Goal: Information Seeking & Learning: Learn about a topic

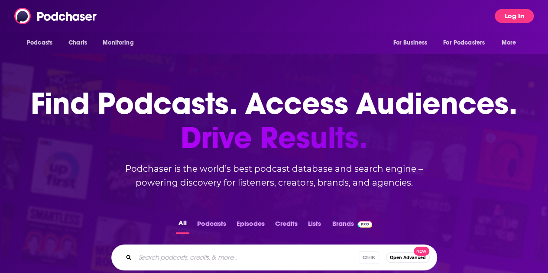
click at [514, 16] on button "Log In" at bounding box center [514, 16] width 39 height 14
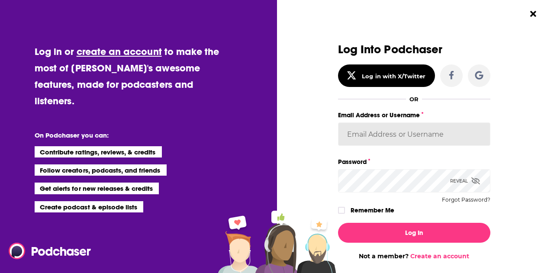
type input "ABolliger"
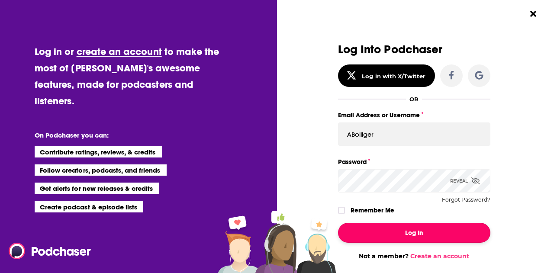
drag, startPoint x: 376, startPoint y: 239, endPoint x: 376, endPoint y: 233, distance: 5.2
click at [376, 238] on button "Log In" at bounding box center [414, 233] width 152 height 20
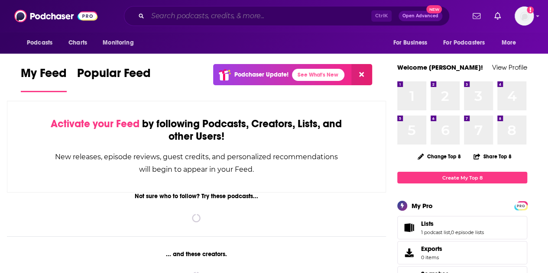
click at [239, 15] on input "Search podcasts, credits, & more..." at bounding box center [259, 16] width 223 height 14
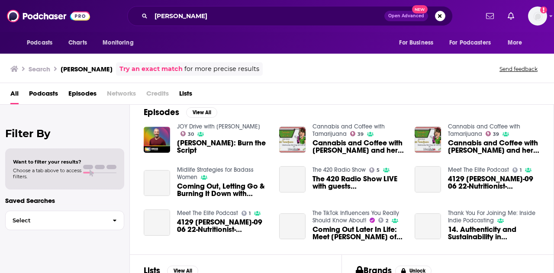
scroll to position [130, 0]
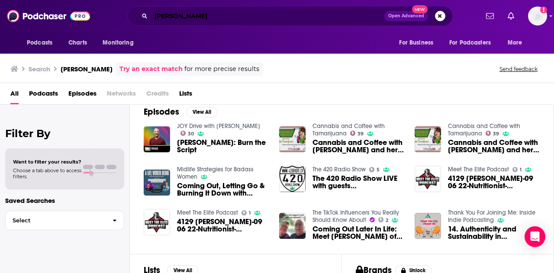
click at [199, 16] on input "[PERSON_NAME]" at bounding box center [267, 16] width 233 height 14
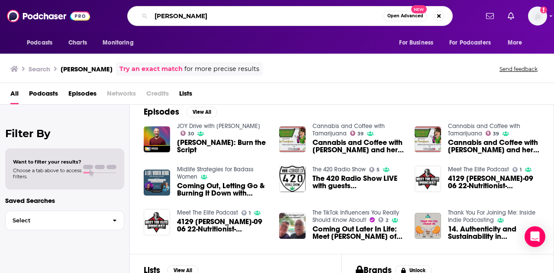
drag, startPoint x: 199, startPoint y: 16, endPoint x: 128, endPoint y: 23, distance: 71.3
click at [128, 23] on div "[PERSON_NAME] Open Advanced New" at bounding box center [290, 16] width 326 height 20
paste input "egal Talk Network"
type input "Legal Talk Network"
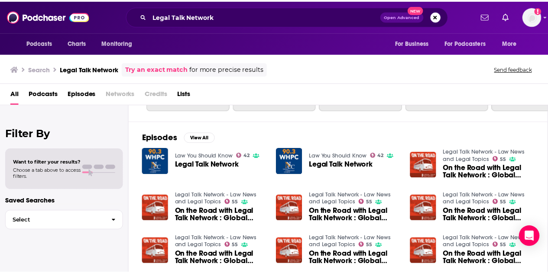
scroll to position [130, 0]
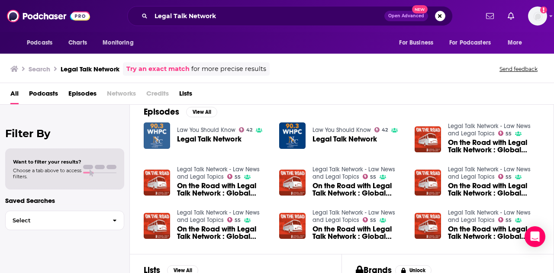
click at [159, 138] on img "Legal Talk Network" at bounding box center [157, 136] width 26 height 26
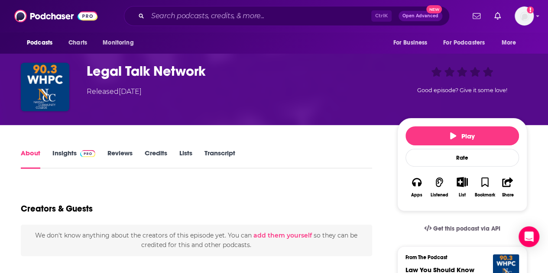
scroll to position [87, 0]
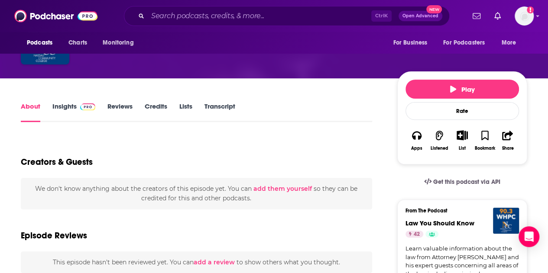
click at [55, 106] on link "Insights" at bounding box center [73, 112] width 43 height 20
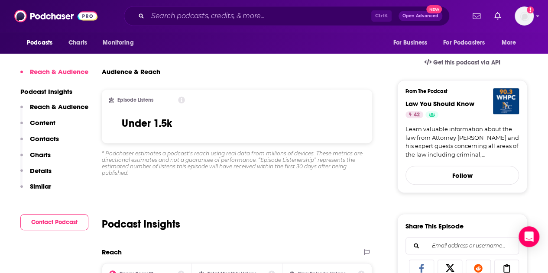
scroll to position [130, 0]
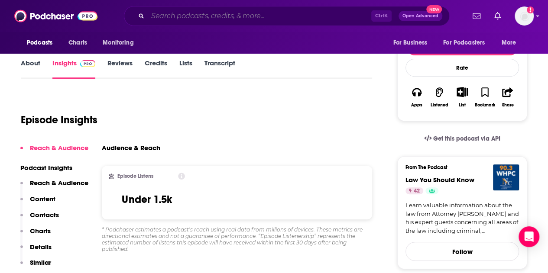
click at [213, 16] on input "Search podcasts, credits, & more..." at bounding box center [259, 16] width 223 height 14
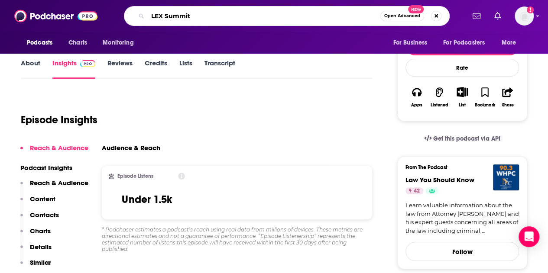
type input "LEX Summit"
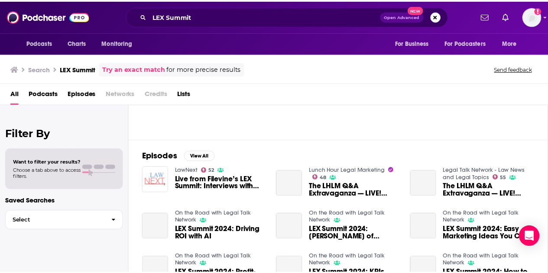
scroll to position [87, 0]
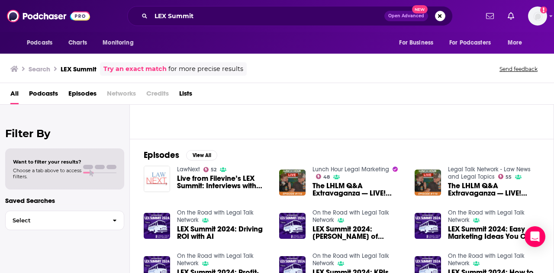
click at [191, 180] on span "Live from Filevine’s LEX Summit: Interviews with Three of Its Leaders" at bounding box center [223, 182] width 92 height 15
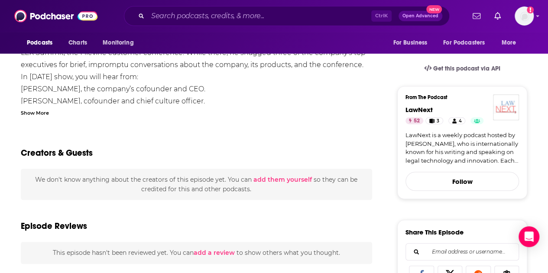
scroll to position [8, 0]
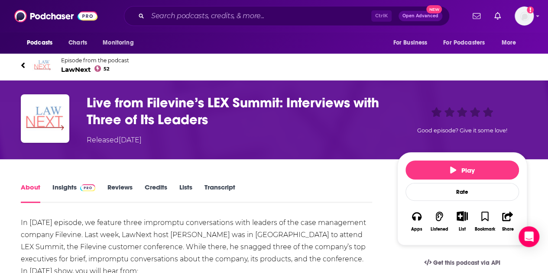
click at [63, 188] on link "Insights" at bounding box center [73, 193] width 43 height 20
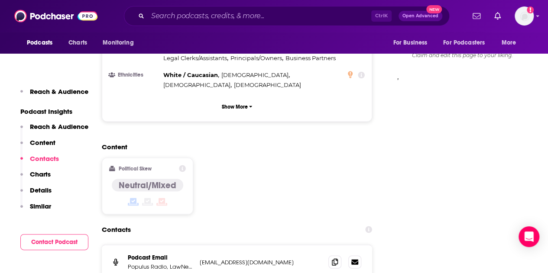
scroll to position [866, 0]
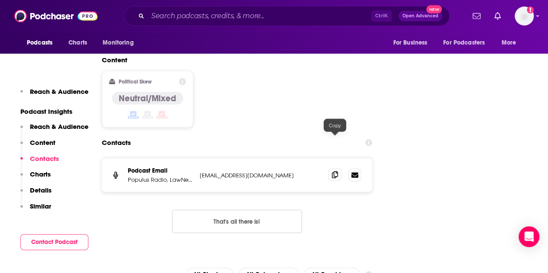
click at [337, 171] on icon at bounding box center [335, 174] width 6 height 7
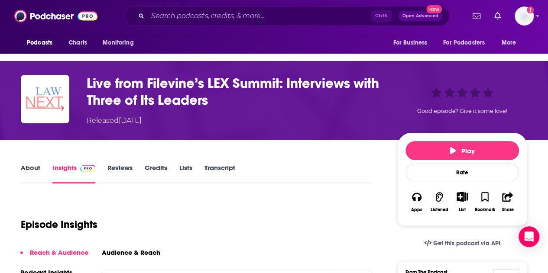
scroll to position [0, 0]
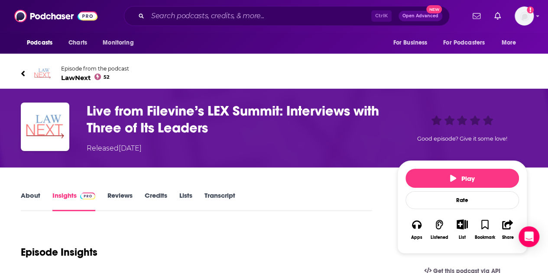
click at [13, 46] on div "Podcasts Charts Monitoring For Business For Podcasters More" at bounding box center [274, 43] width 548 height 22
drag, startPoint x: 7, startPoint y: 177, endPoint x: 48, endPoint y: 178, distance: 40.7
click at [31, 194] on link "About" at bounding box center [30, 201] width 19 height 20
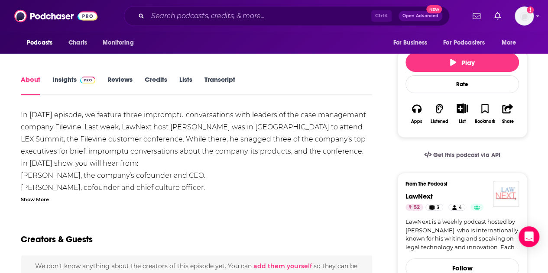
scroll to position [130, 0]
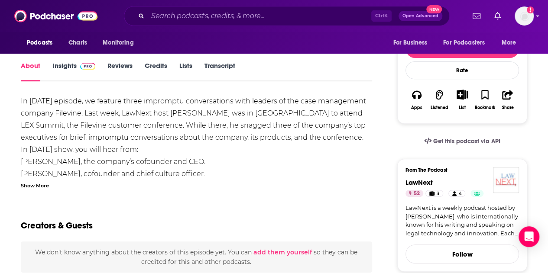
drag, startPoint x: 20, startPoint y: 95, endPoint x: 209, endPoint y: 140, distance: 194.4
click at [220, 165] on li "[PERSON_NAME], the company’s cofounder and CEO." at bounding box center [196, 162] width 351 height 12
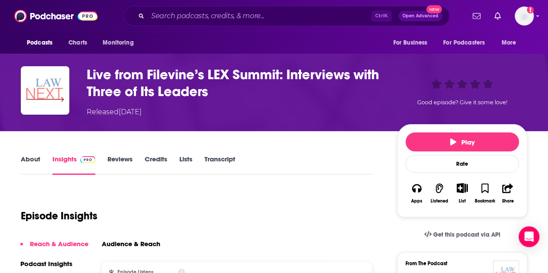
scroll to position [130, 0]
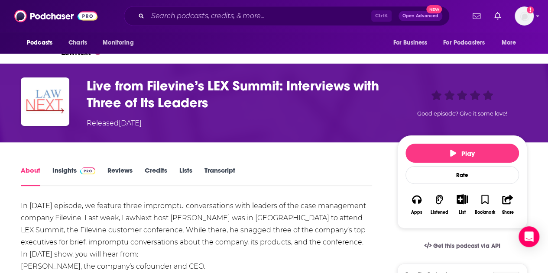
scroll to position [43, 0]
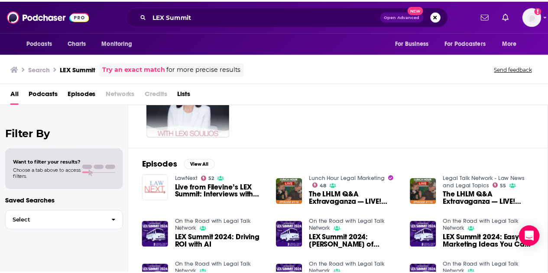
scroll to position [130, 0]
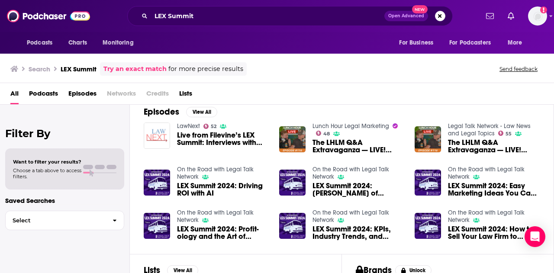
click at [192, 188] on span "LEX Summit 2024: Driving ROI with AI" at bounding box center [223, 189] width 92 height 15
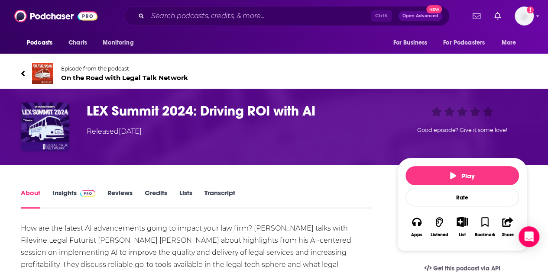
click at [67, 197] on link "Insights" at bounding box center [73, 199] width 43 height 20
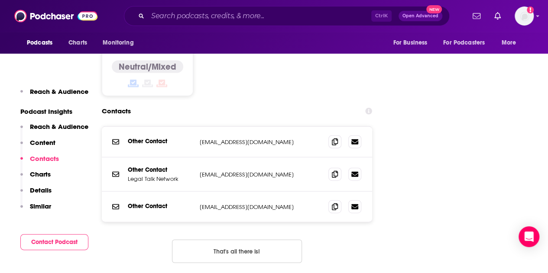
scroll to position [996, 0]
